Goal: Task Accomplishment & Management: Manage account settings

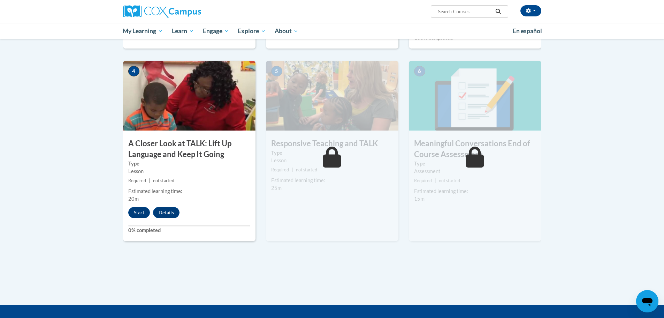
scroll to position [314, 0]
click at [138, 214] on button "Start" at bounding box center [139, 212] width 22 height 11
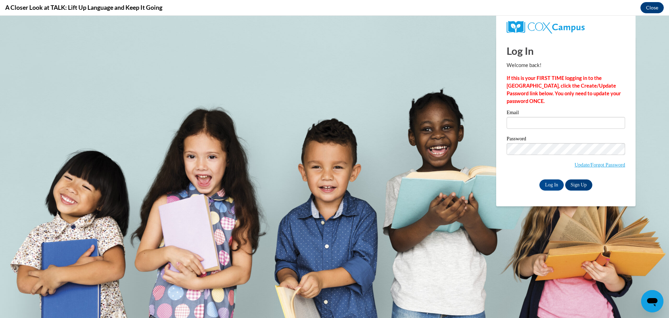
scroll to position [0, 0]
type input "[EMAIL_ADDRESS][DOMAIN_NAME]"
click at [561, 184] on input "Log In" at bounding box center [552, 184] width 24 height 11
